Goal: Find specific page/section: Find specific page/section

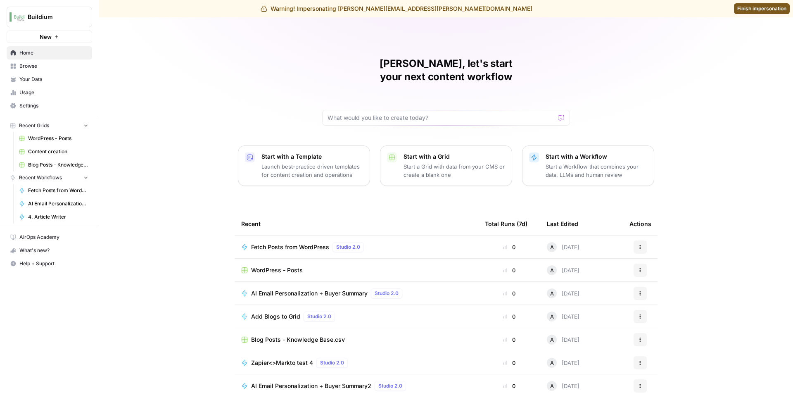
click at [40, 68] on span "Browse" at bounding box center [53, 65] width 69 height 7
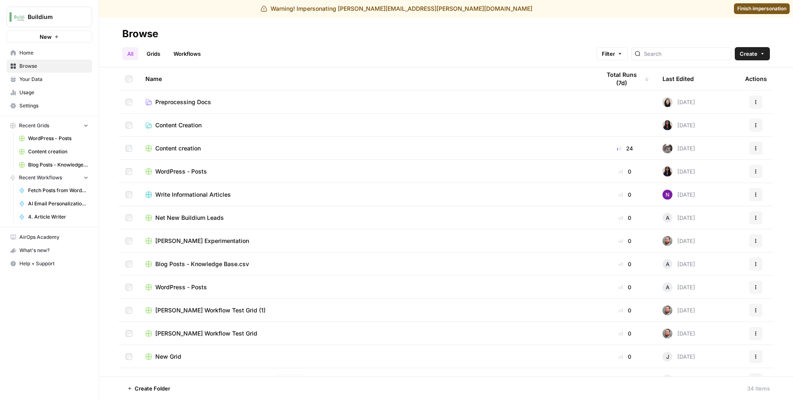
click at [192, 55] on link "Workflows" at bounding box center [187, 53] width 37 height 13
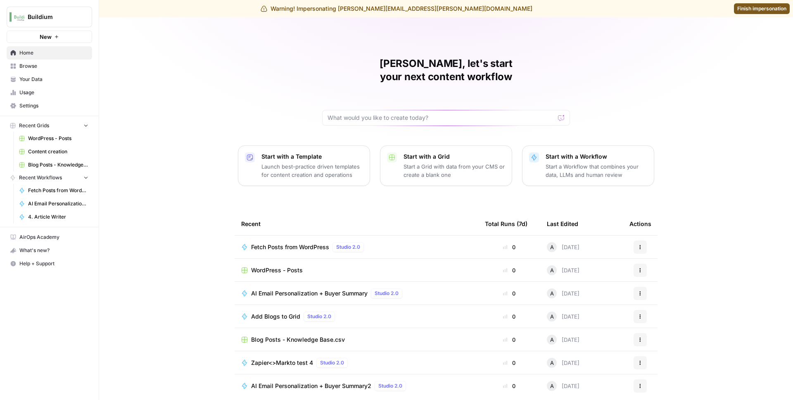
click at [757, 9] on span "Finish impersonation" at bounding box center [762, 8] width 49 height 7
